Goal: Task Accomplishment & Management: Use online tool/utility

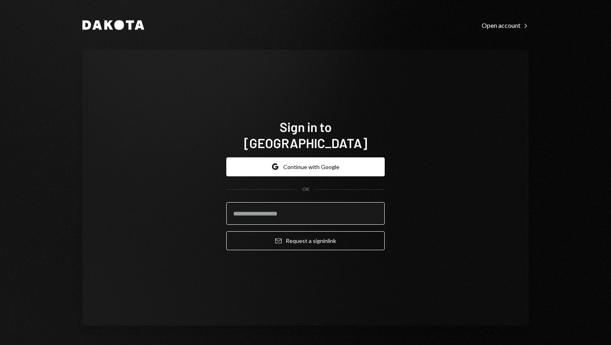
click at [284, 207] on input "email" at bounding box center [305, 213] width 158 height 23
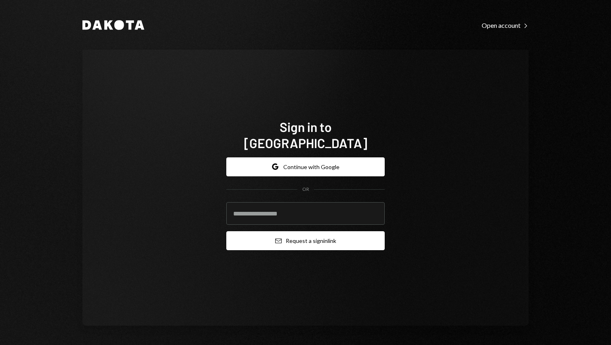
type input "**********"
click at [295, 239] on button "Email Request a sign in link" at bounding box center [305, 240] width 158 height 19
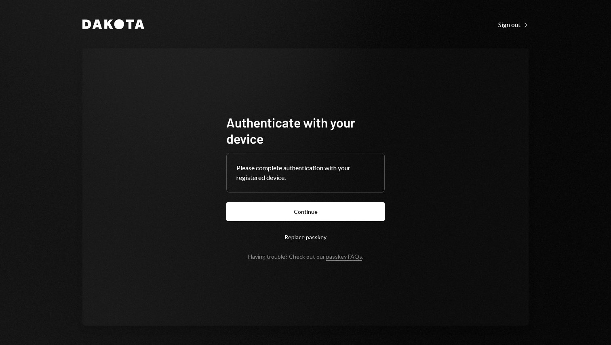
click at [290, 214] on button "Continue" at bounding box center [305, 211] width 158 height 19
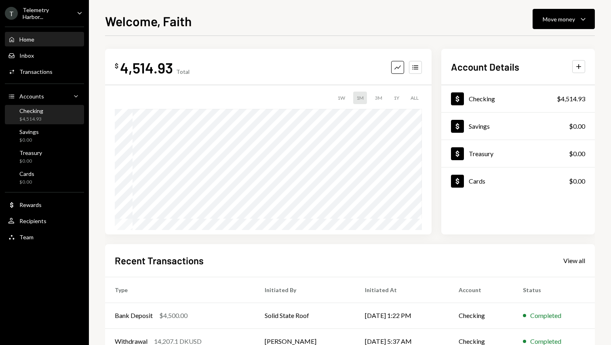
click at [37, 119] on div "$4,514.93" at bounding box center [31, 119] width 24 height 7
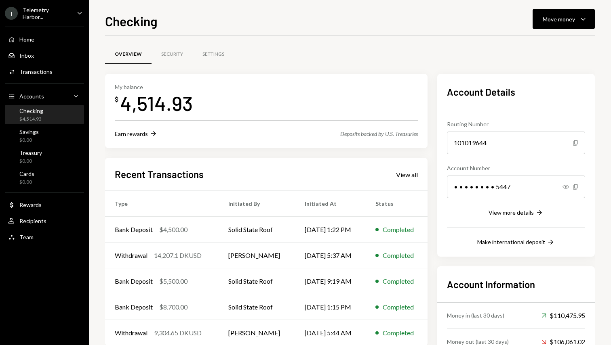
click at [63, 11] on div "Telemetry Harbor..." at bounding box center [47, 13] width 48 height 14
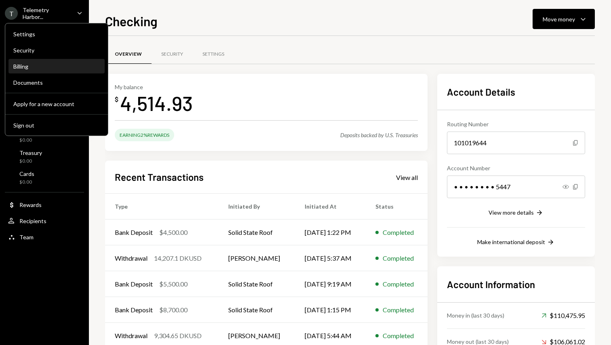
click at [54, 72] on div "Billing" at bounding box center [56, 67] width 86 height 14
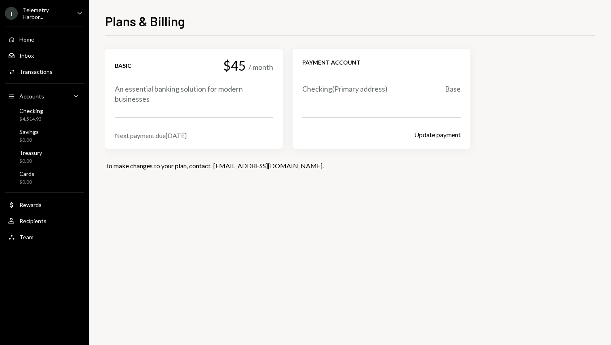
click at [40, 30] on div "Home Home Inbox Inbox Activities Transactions Accounts Accounts Caret Down Chec…" at bounding box center [44, 134] width 89 height 224
click at [46, 42] on div "Home Home" at bounding box center [44, 40] width 73 height 14
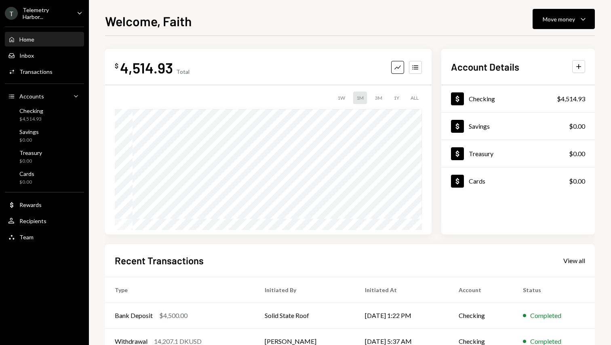
click at [587, 7] on div "Welcome, Faith Move money Caret Down $ 4,514.93 Total Graph Accounts 1W 1M 3M 1…" at bounding box center [350, 172] width 522 height 345
click at [572, 20] on div "Move money" at bounding box center [559, 19] width 32 height 8
drag, startPoint x: 568, startPoint y: 29, endPoint x: 534, endPoint y: 39, distance: 34.9
click at [534, 39] on div "Withdraw Send Convert Transfer Deposit Deposit Swap Swap stablecoins" at bounding box center [550, 74] width 87 height 86
click at [535, 40] on div "Send" at bounding box center [557, 43] width 59 height 8
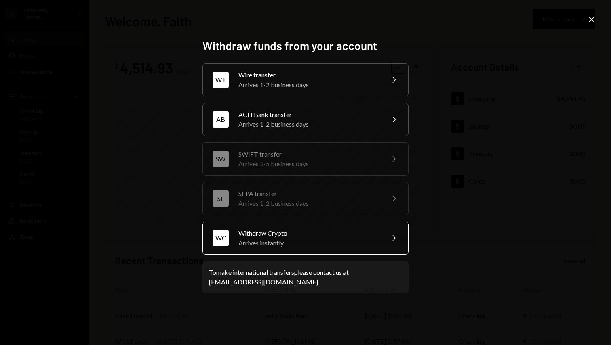
click at [338, 238] on div "Arrives instantly" at bounding box center [308, 243] width 141 height 10
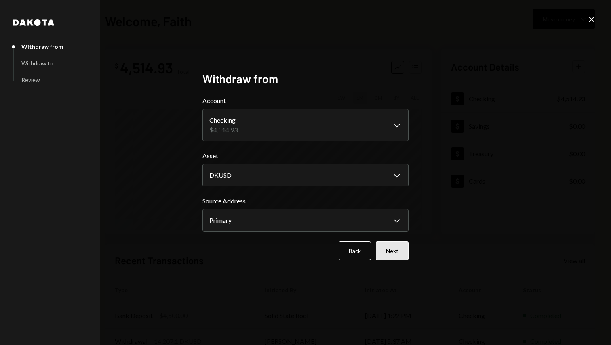
click at [396, 253] on button "Next" at bounding box center [392, 251] width 33 height 19
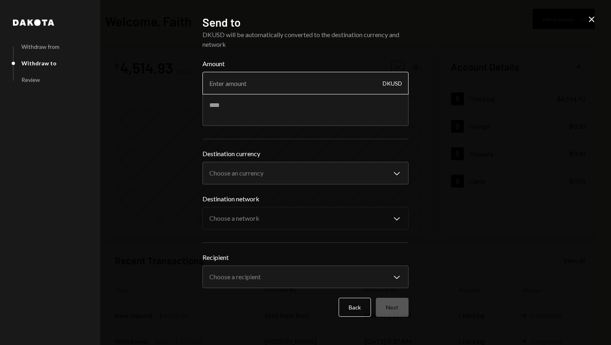
click at [262, 88] on input "Amount" at bounding box center [305, 83] width 206 height 23
type input "4500"
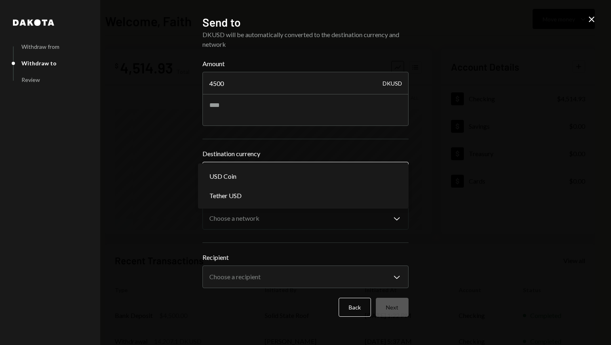
click at [329, 179] on body "T Telemetry Harbor... Caret Down Home Home Inbox Inbox Activities Transactions …" at bounding box center [305, 172] width 611 height 345
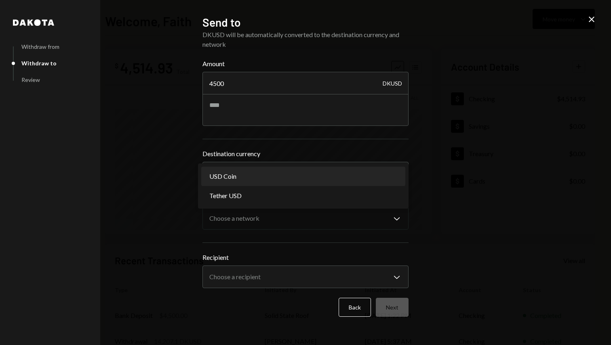
select select "****"
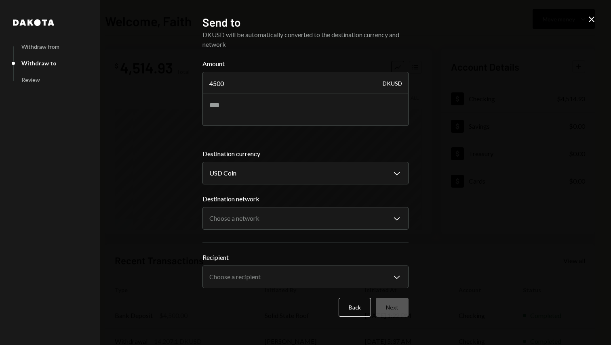
click at [248, 203] on label "Destination network" at bounding box center [305, 199] width 206 height 10
click at [260, 216] on body "T Telemetry Harbor... Caret Down Home Home Inbox Inbox Activities Transactions …" at bounding box center [305, 172] width 611 height 345
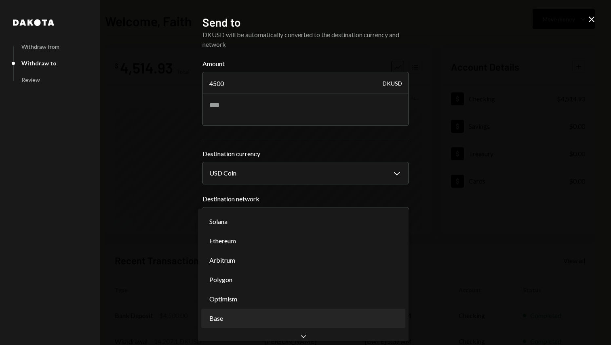
select select "**********"
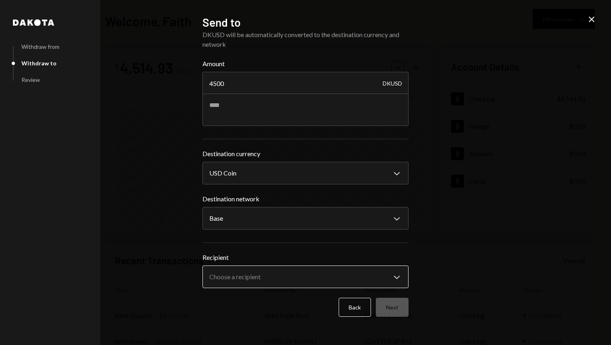
click at [303, 278] on body "T Telemetry Harbor... Caret Down Home Home Inbox Inbox Activities Transactions …" at bounding box center [305, 172] width 611 height 345
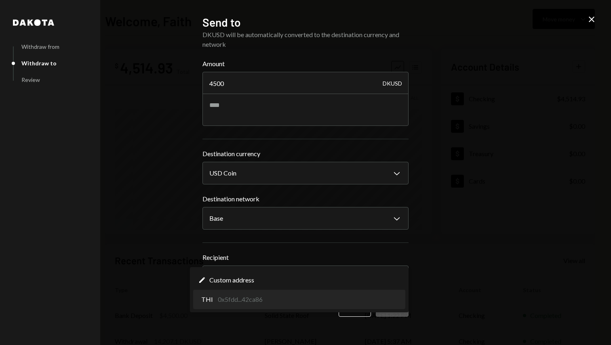
select select "**********"
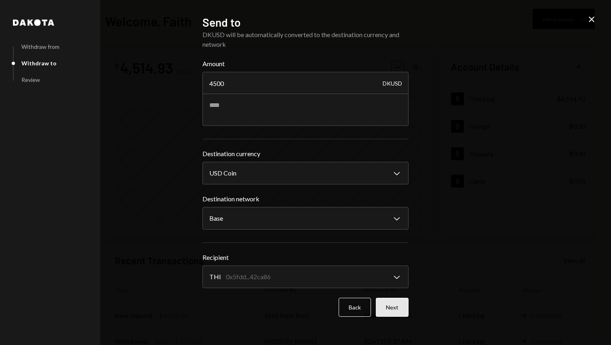
click at [406, 310] on button "Next" at bounding box center [392, 307] width 33 height 19
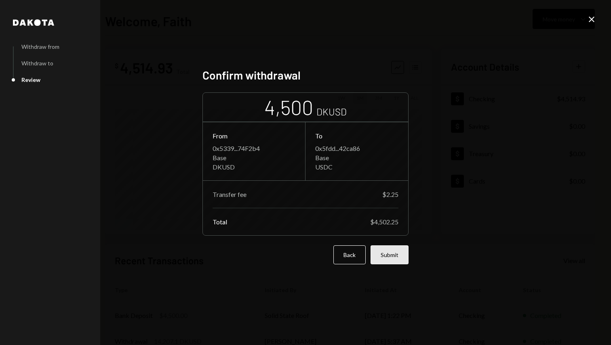
click at [399, 261] on button "Submit" at bounding box center [389, 255] width 38 height 19
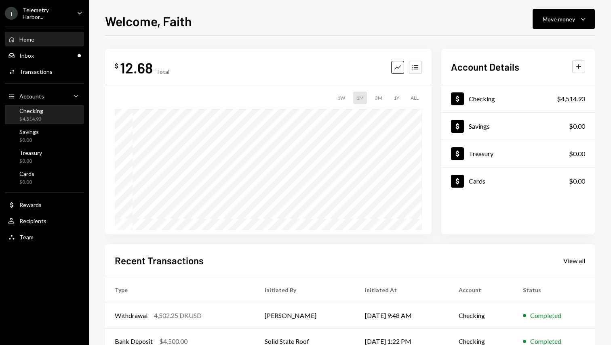
click at [39, 119] on div "$4,514.93" at bounding box center [31, 119] width 24 height 7
